Goal: Information Seeking & Learning: Learn about a topic

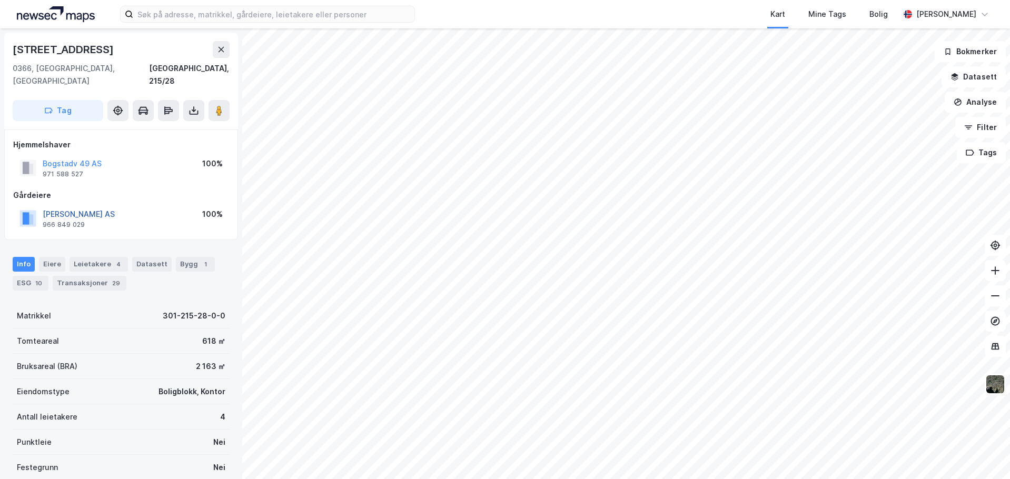
click at [0, 0] on button "[PERSON_NAME] AS" at bounding box center [0, 0] width 0 height 0
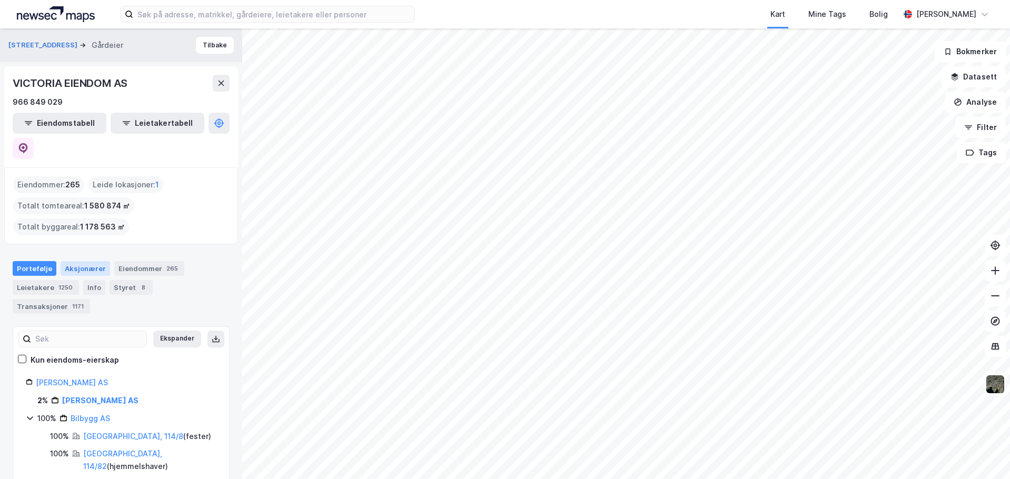
click at [86, 261] on div "Aksjonærer" at bounding box center [85, 268] width 49 height 15
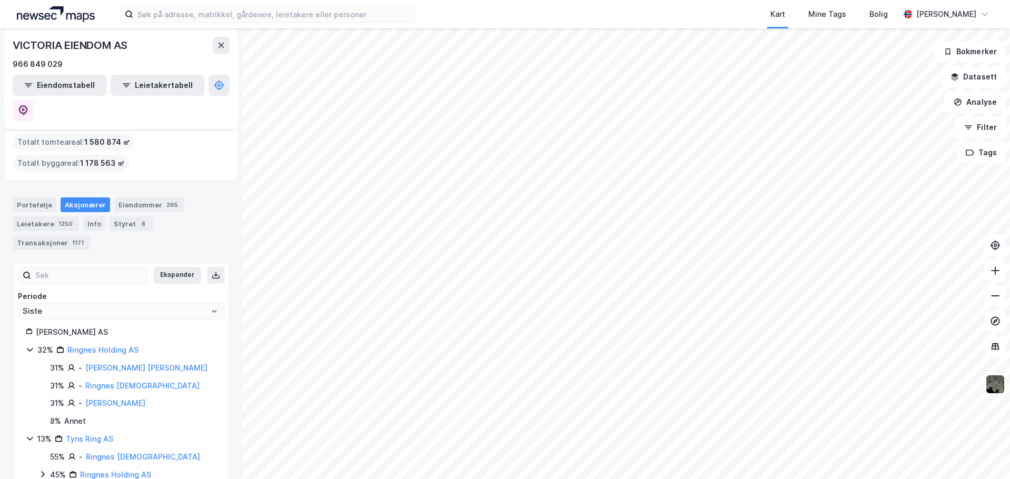
scroll to position [18, 0]
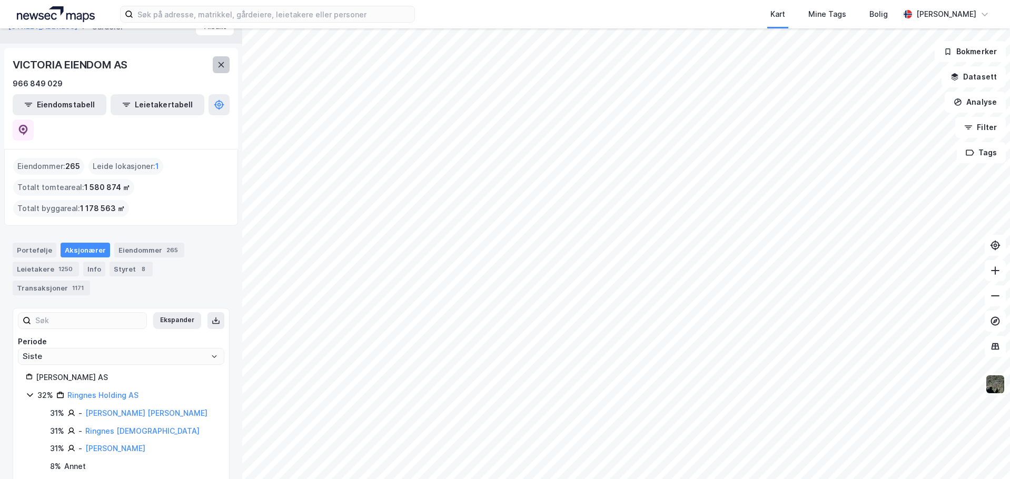
click at [223, 61] on icon at bounding box center [221, 65] width 8 height 8
